Goal: Communication & Community: Participate in discussion

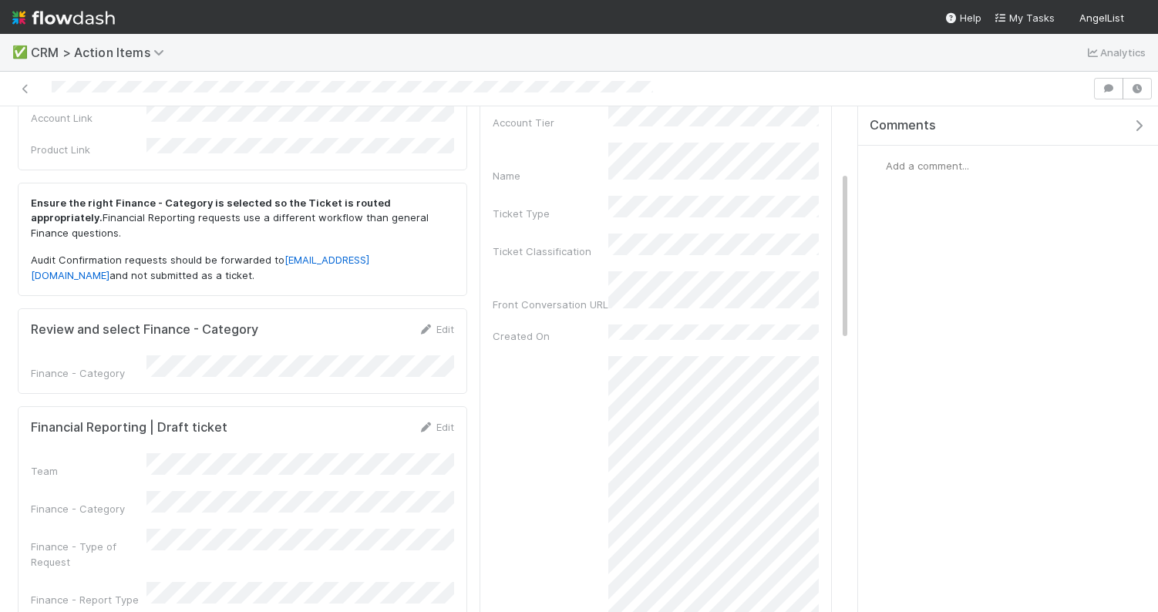
scroll to position [204, 0]
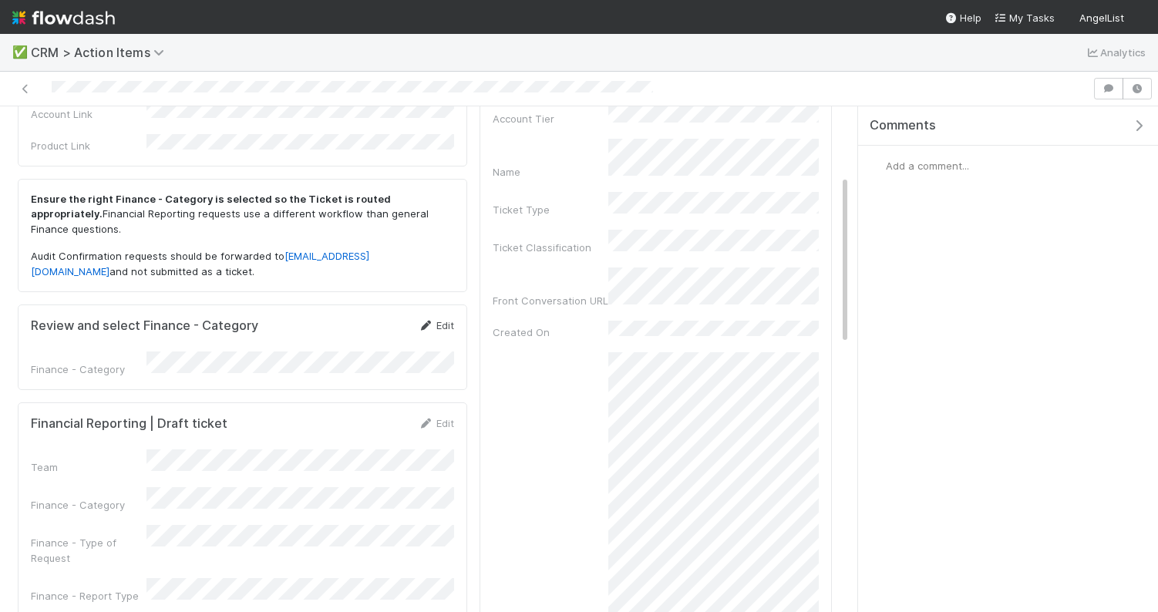
click at [449, 319] on link "Edit" at bounding box center [436, 325] width 36 height 12
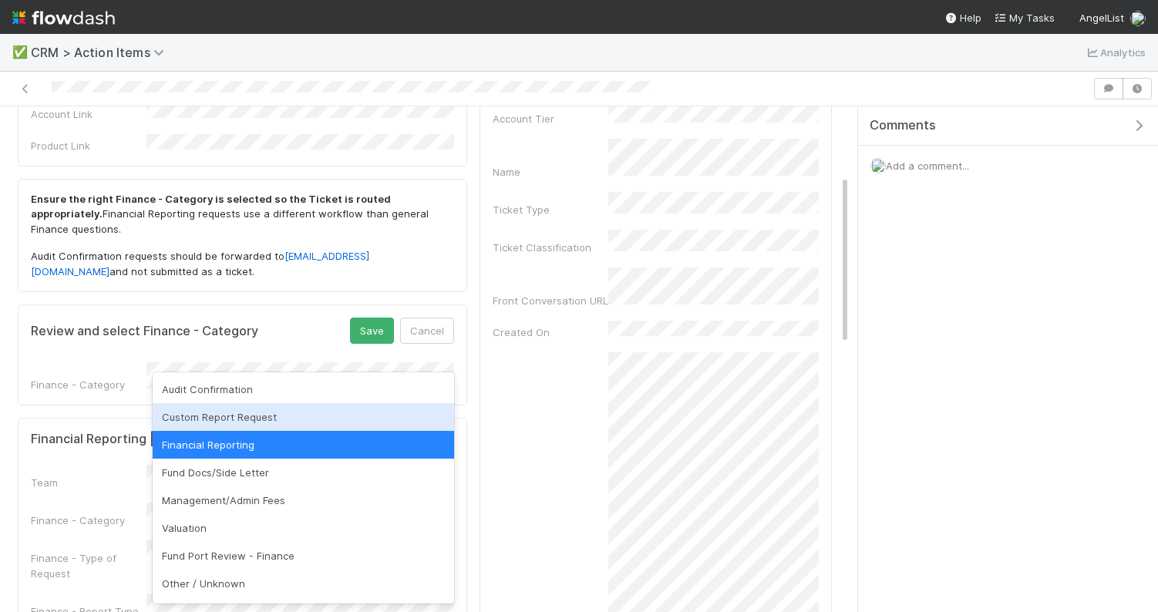
click at [247, 405] on div "Custom Report Request" at bounding box center [303, 417] width 301 height 28
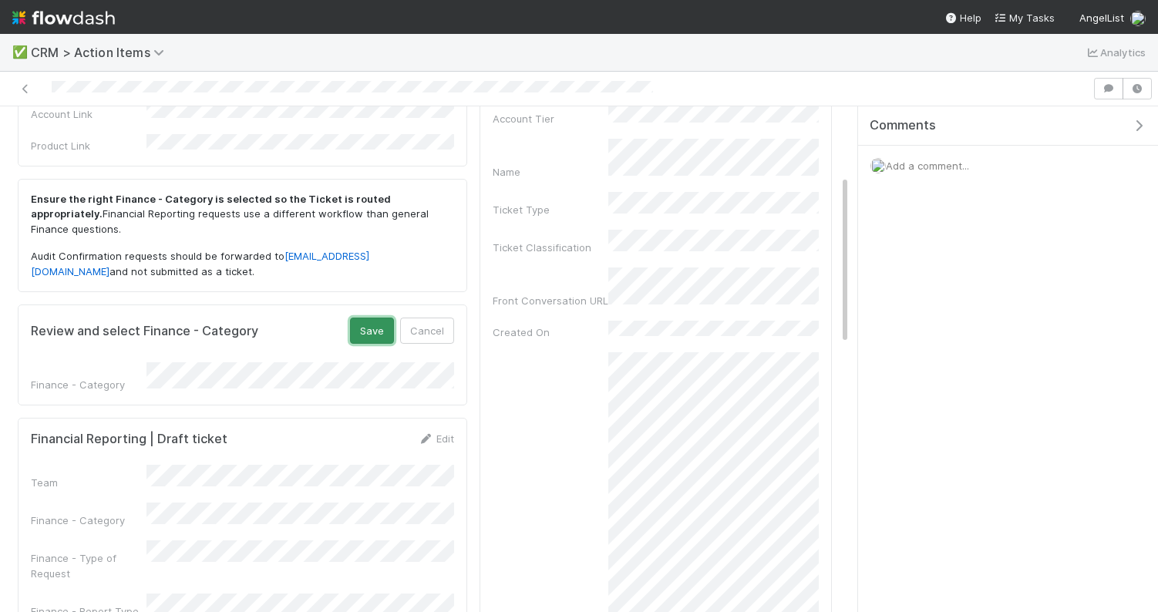
click at [367, 318] on button "Save" at bounding box center [372, 331] width 44 height 26
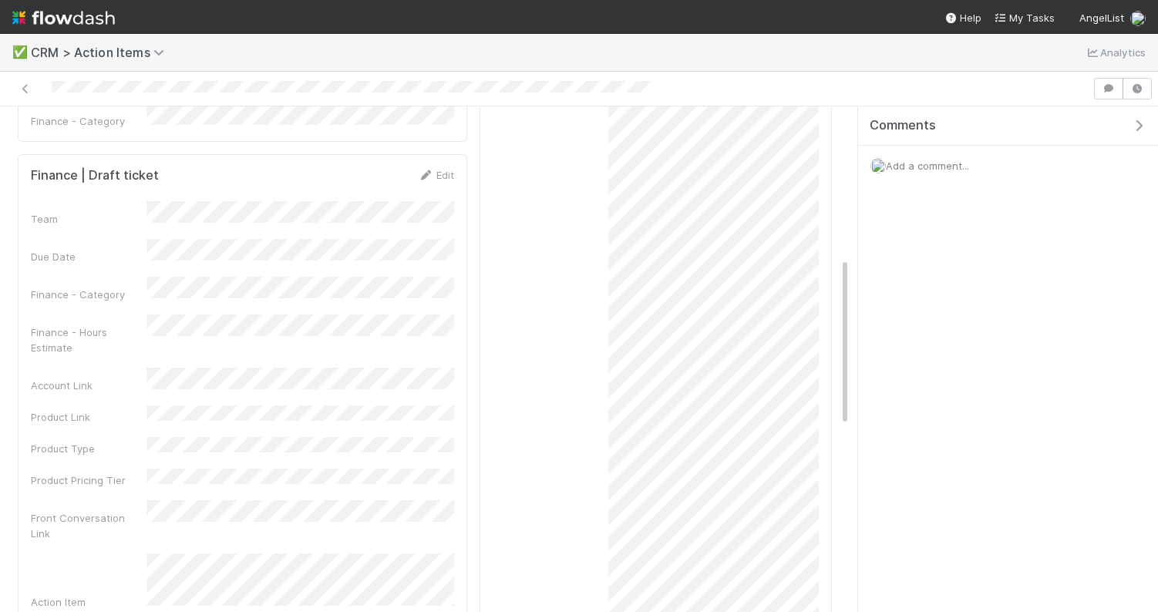
scroll to position [450, 0]
click at [442, 171] on link "Edit" at bounding box center [436, 177] width 36 height 12
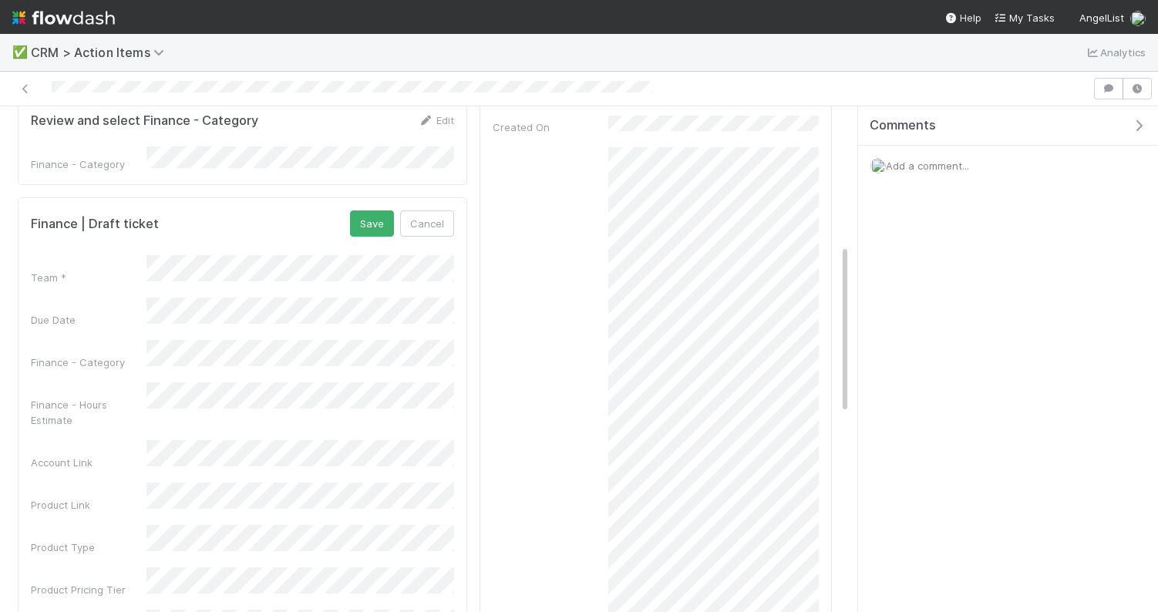
scroll to position [407, 0]
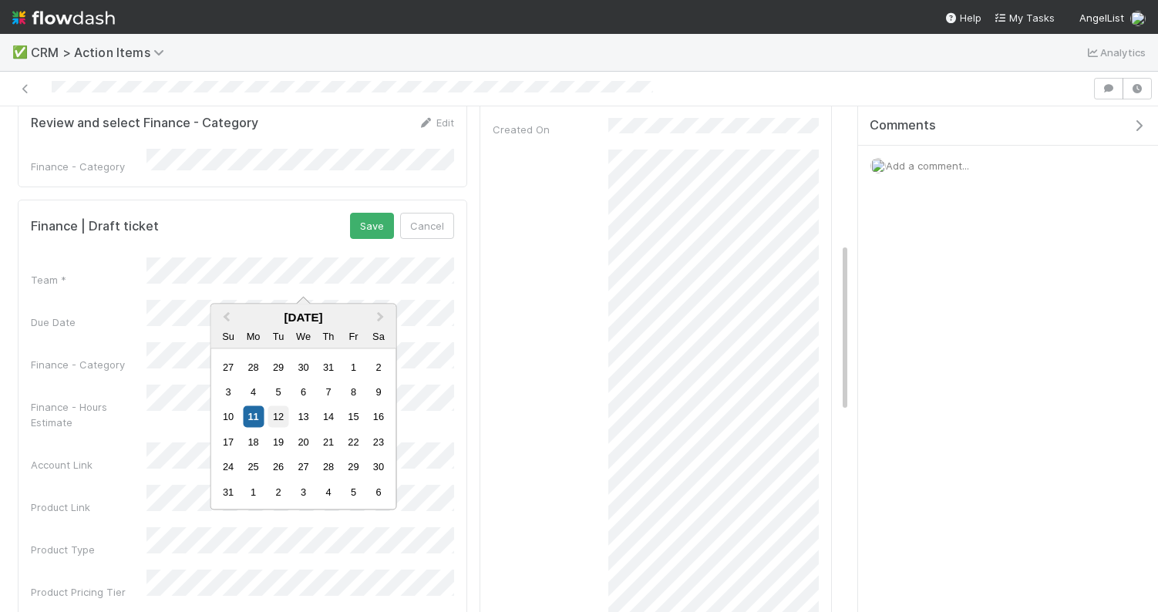
click at [281, 412] on div "12" at bounding box center [277, 416] width 21 height 21
click at [299, 417] on div "13" at bounding box center [303, 416] width 21 height 21
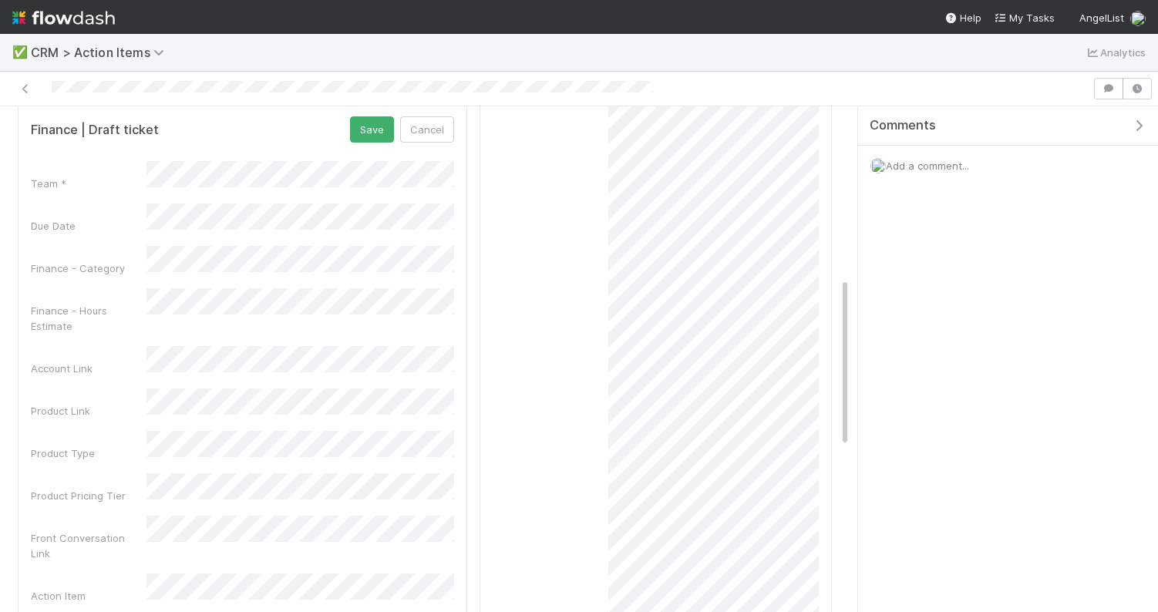
scroll to position [515, 0]
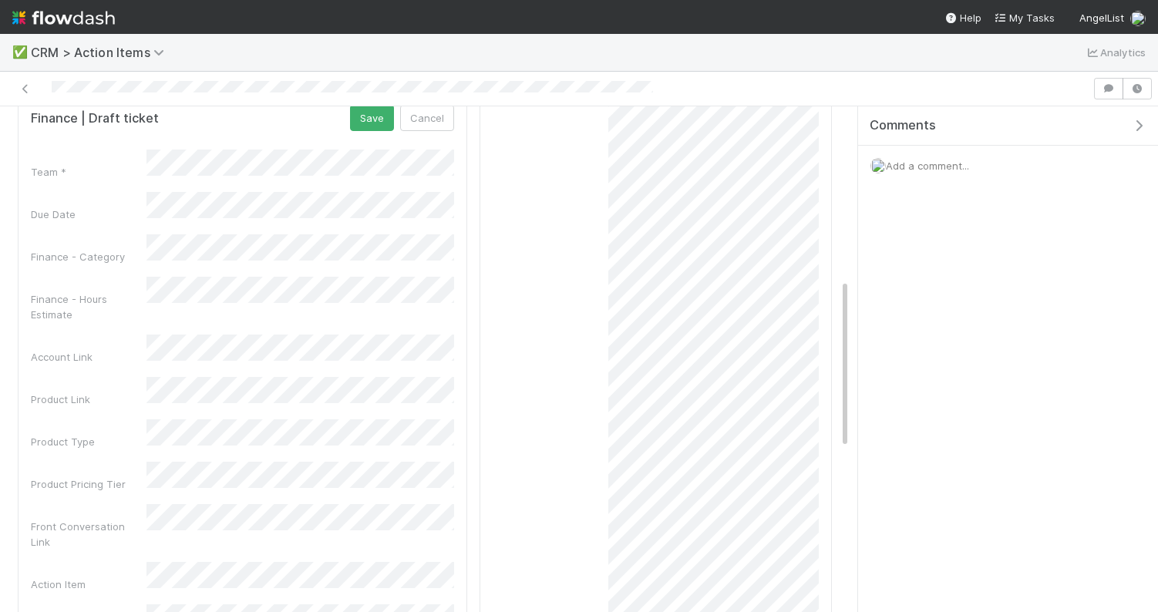
click at [472, 268] on div "Before you continue -- add product link (FC or RFund admin) to automatically po…" at bounding box center [243, 323] width 462 height 1374
click at [213, 437] on div "VentureFund" at bounding box center [303, 442] width 301 height 28
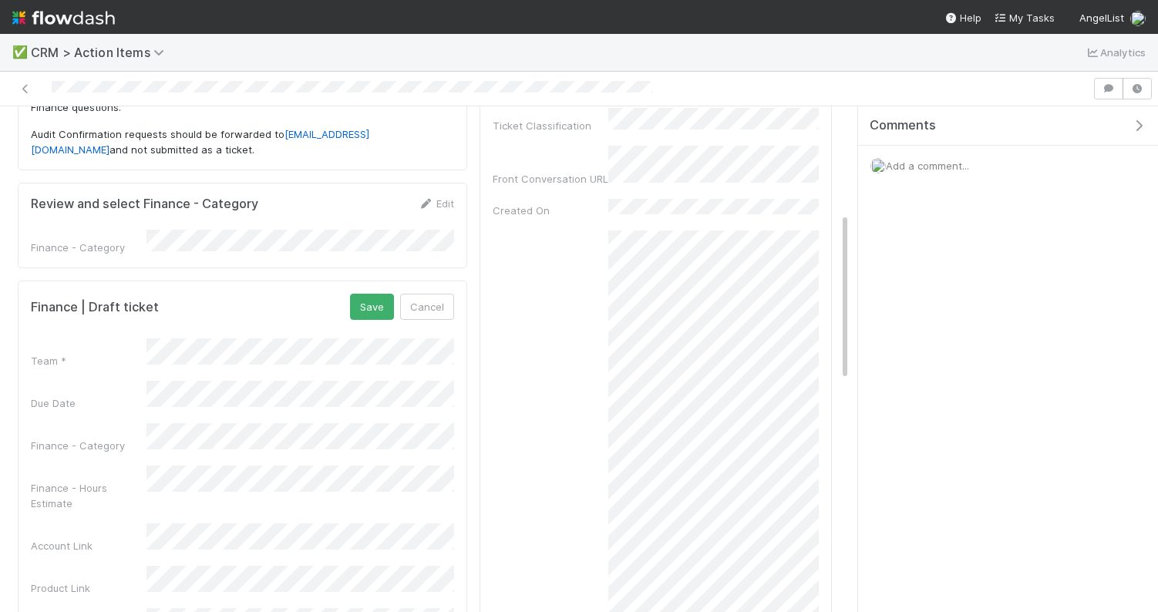
scroll to position [319, 0]
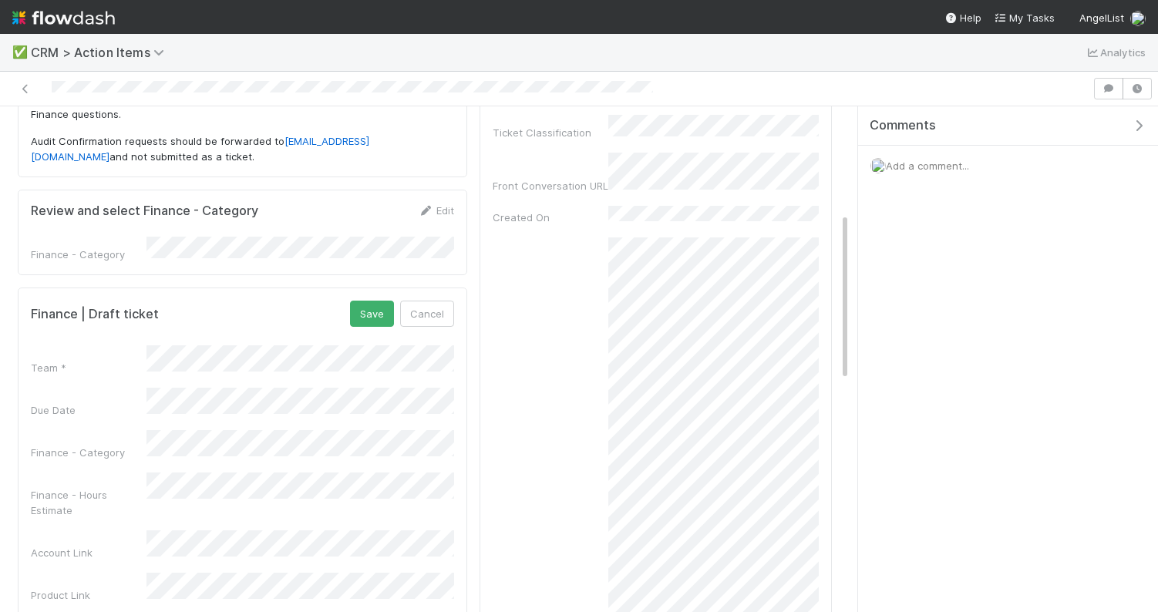
click at [366, 301] on button "Save" at bounding box center [372, 314] width 44 height 26
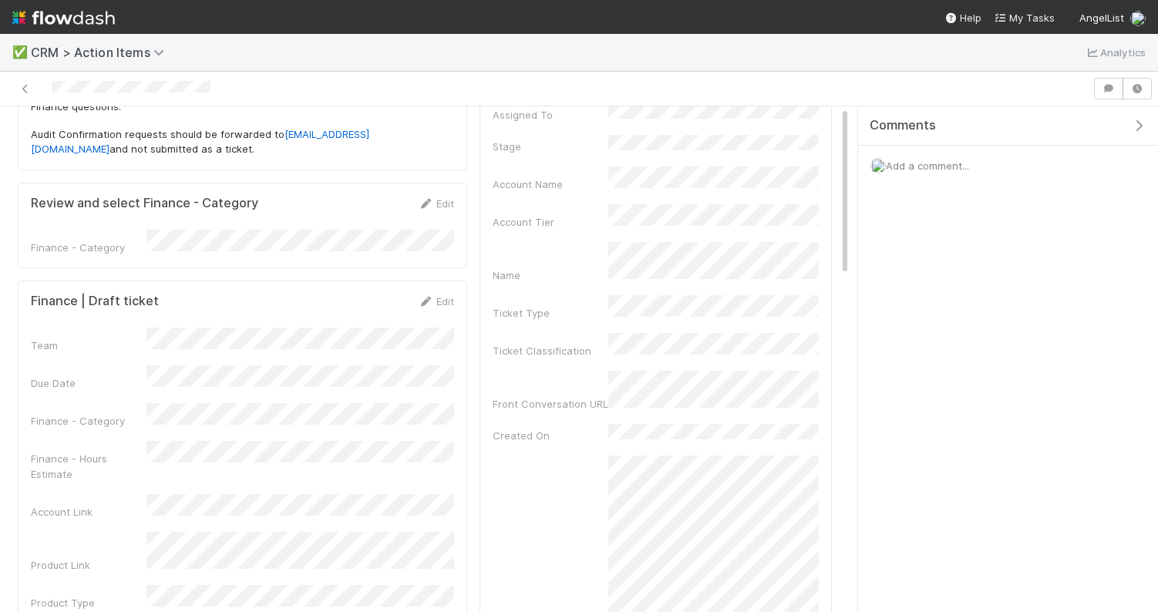
scroll to position [0, 0]
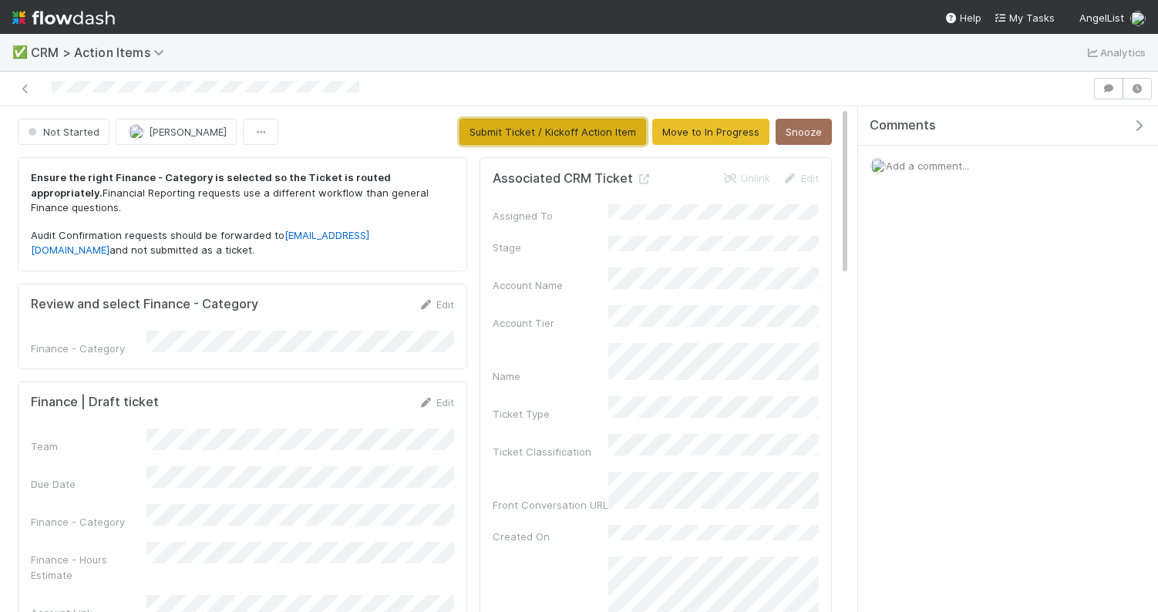
click at [506, 136] on button "Submit Ticket / Kickoff Action Item" at bounding box center [552, 132] width 187 height 26
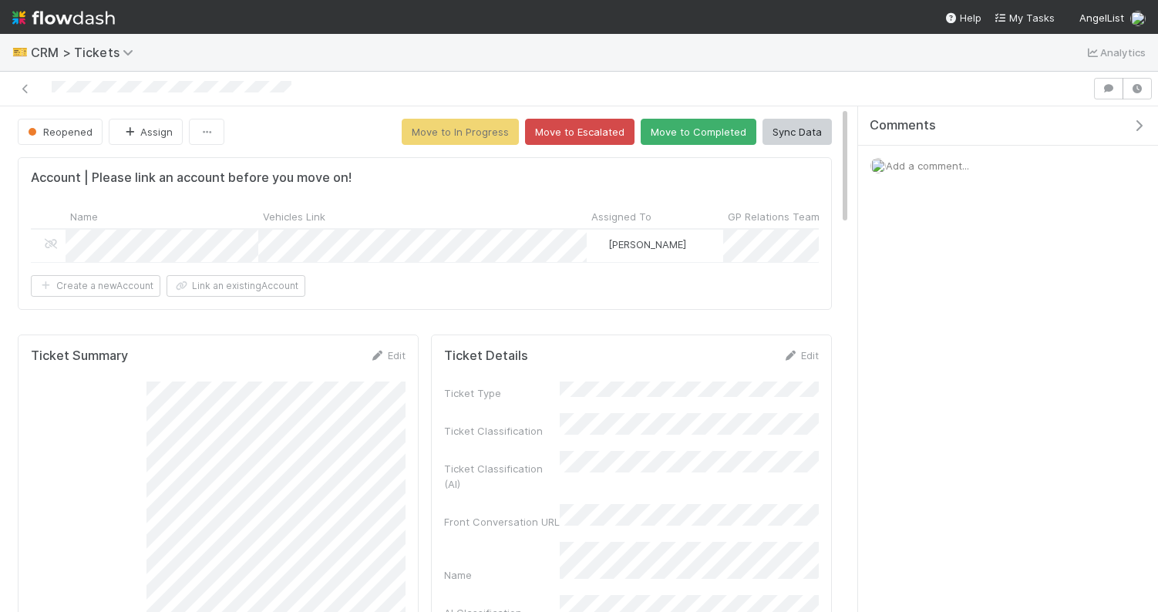
click at [592, 79] on div at bounding box center [546, 89] width 1080 height 22
click at [694, 133] on button "Move to Completed" at bounding box center [698, 132] width 116 height 26
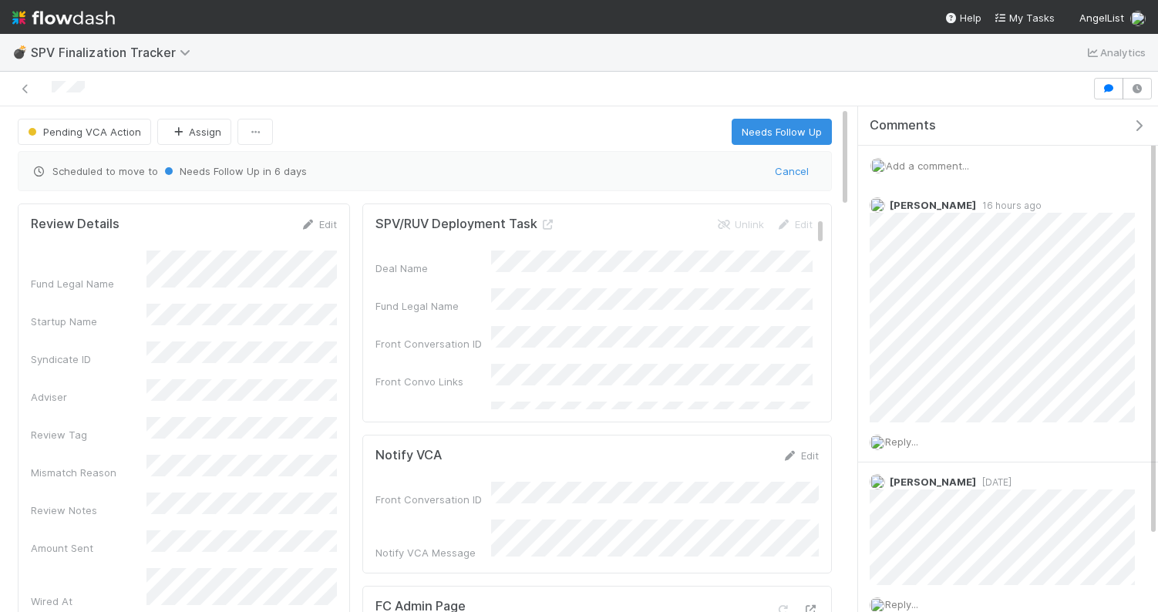
click at [924, 166] on span "Add a comment..." at bounding box center [927, 166] width 83 height 12
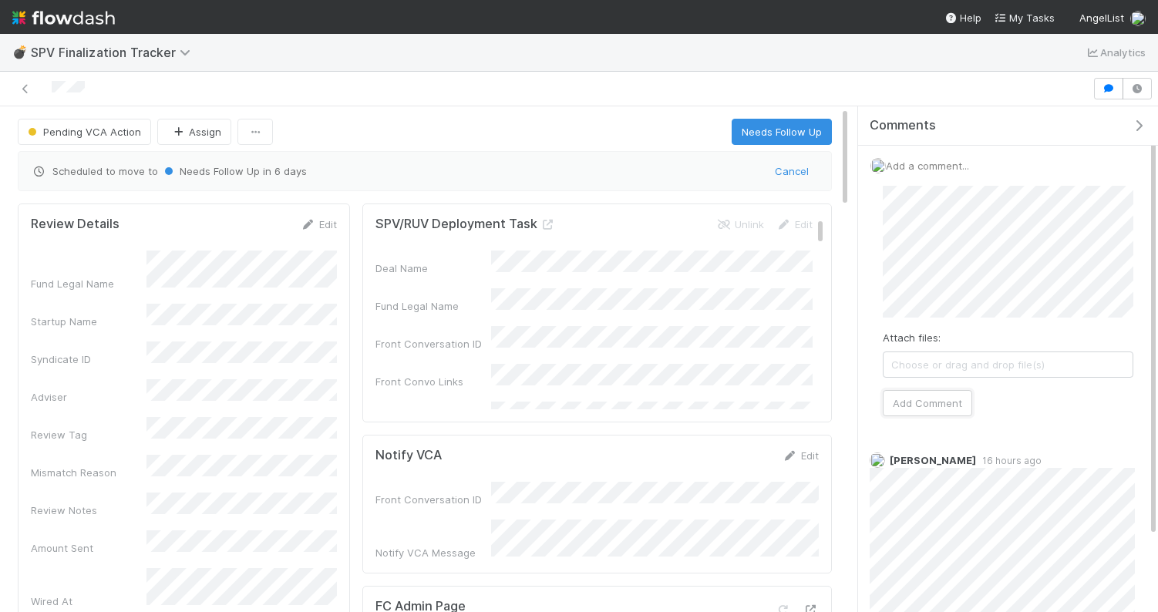
drag, startPoint x: 937, startPoint y: 404, endPoint x: 42, endPoint y: 373, distance: 895.4
click at [937, 404] on button "Add Comment" at bounding box center [927, 403] width 89 height 26
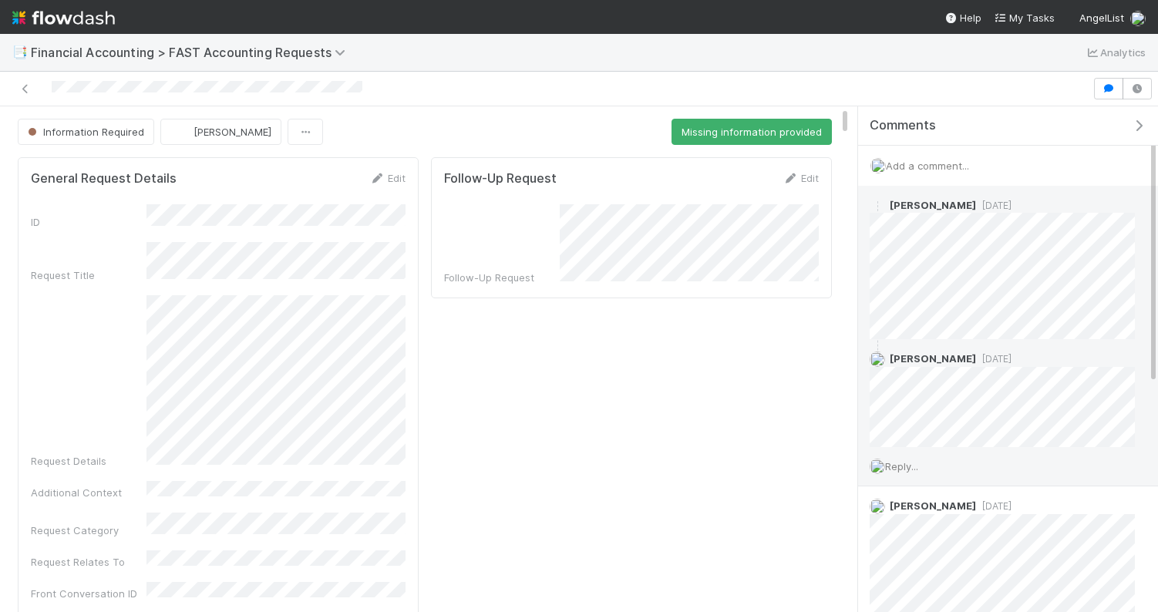
click at [913, 467] on span "Reply..." at bounding box center [901, 466] width 33 height 12
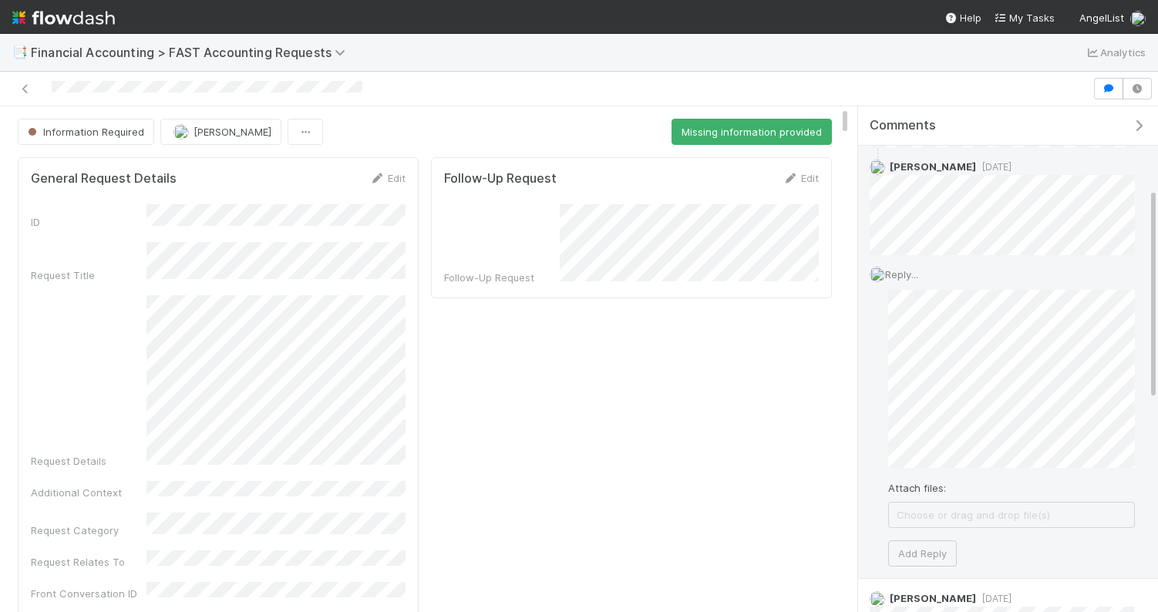
scroll to position [198, 0]
click at [910, 534] on button "Add Reply" at bounding box center [922, 547] width 69 height 26
